Goal: Navigation & Orientation: Find specific page/section

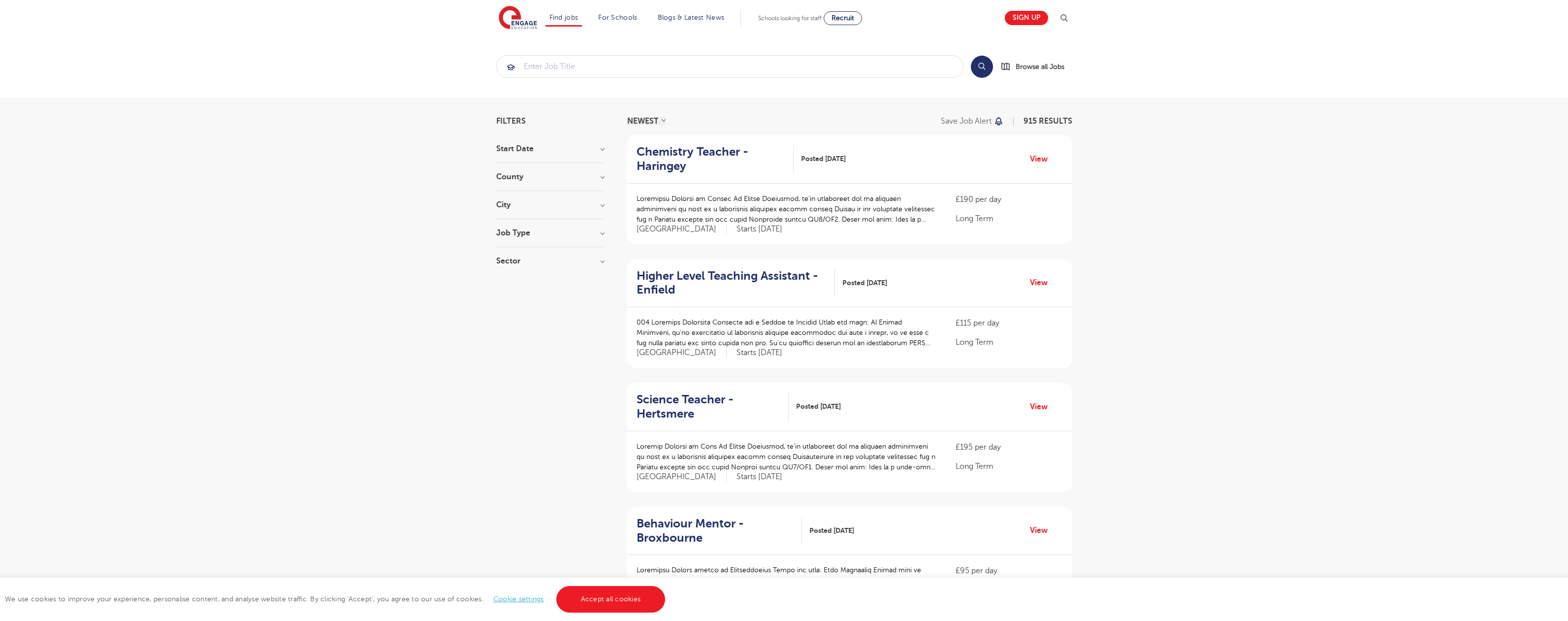
click at [610, 599] on link "Accept all cookies" at bounding box center [611, 599] width 110 height 26
